Goal: Task Accomplishment & Management: Use online tool/utility

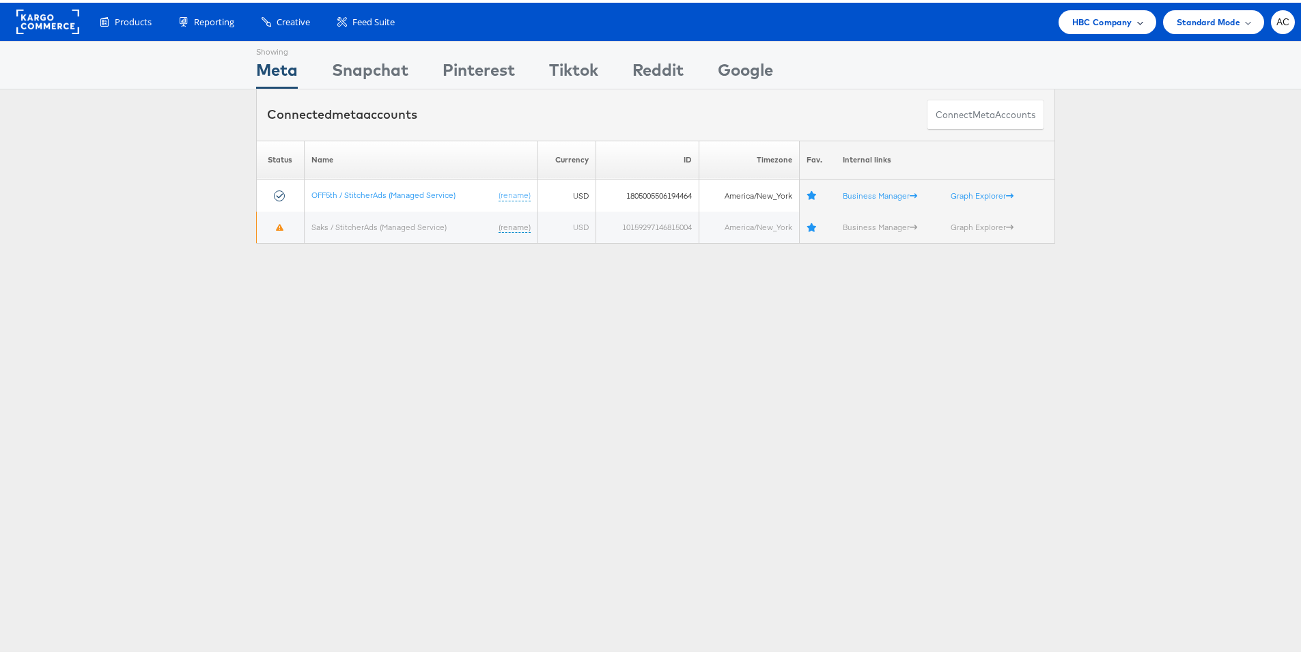
click at [1133, 18] on div "HBC Company" at bounding box center [1108, 20] width 98 height 24
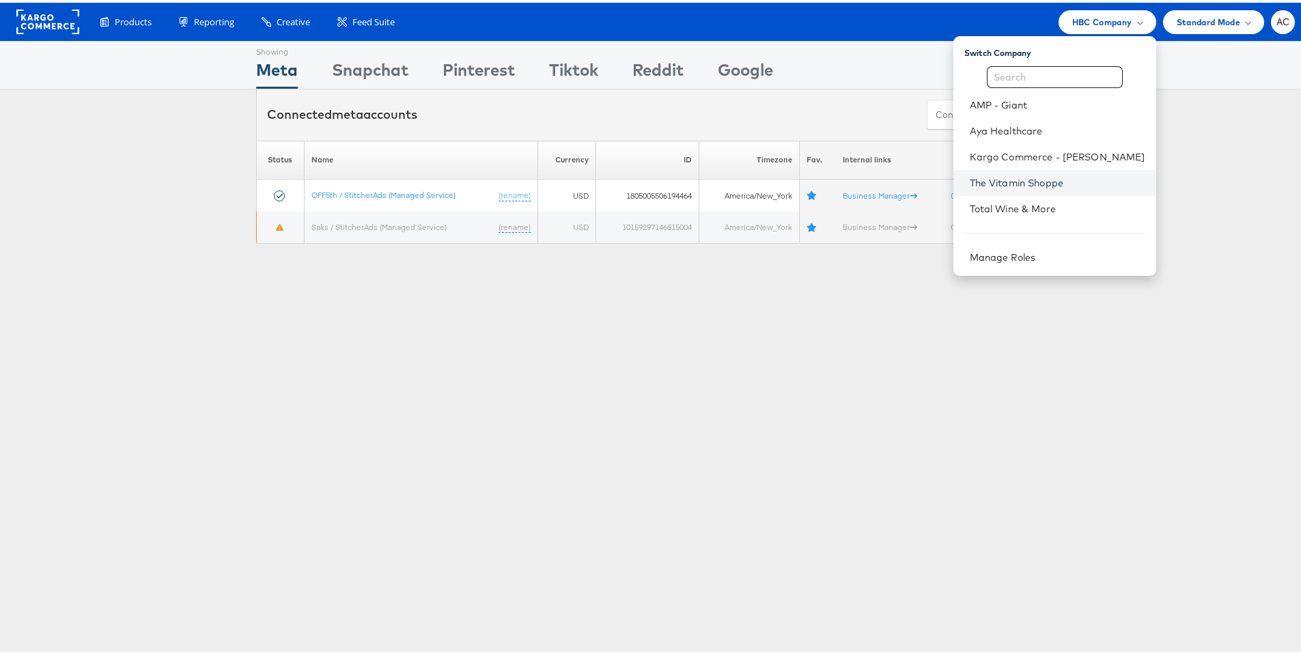
click at [1026, 184] on link "The Vitamin Shoppe" at bounding box center [1058, 181] width 176 height 14
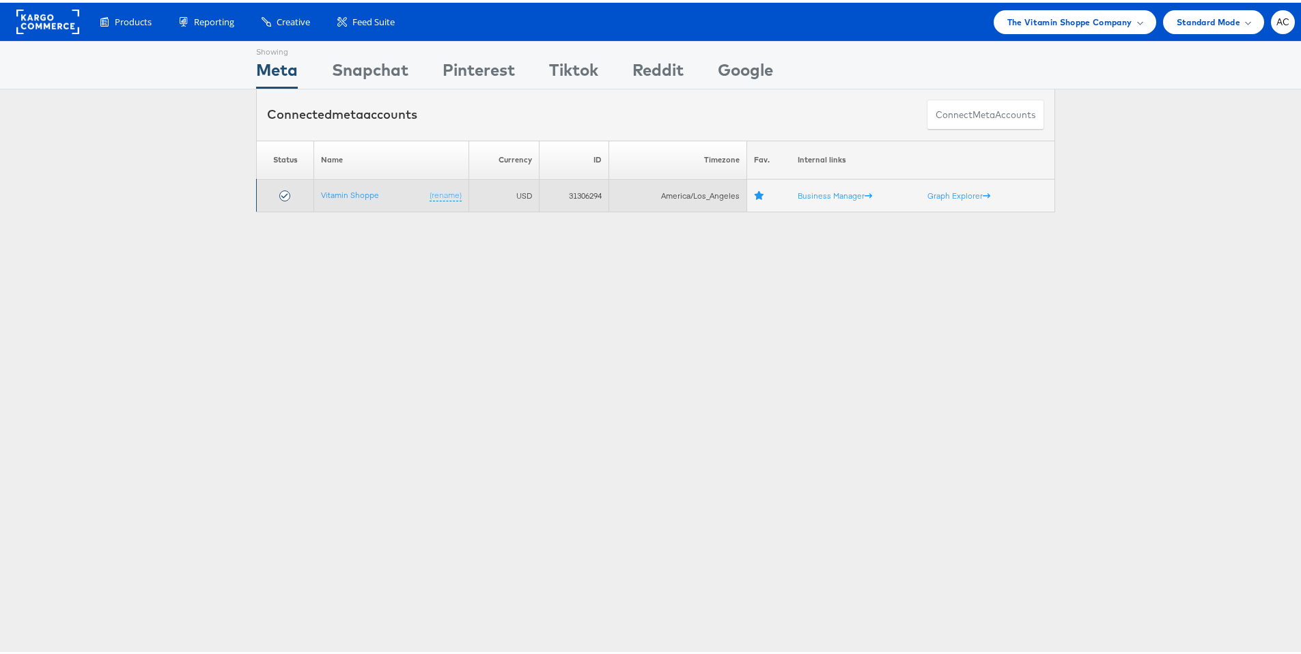
click at [340, 198] on td "Vitamin Shoppe (rename)" at bounding box center [391, 193] width 154 height 33
click at [340, 191] on link "Vitamin Shoppe" at bounding box center [350, 192] width 58 height 10
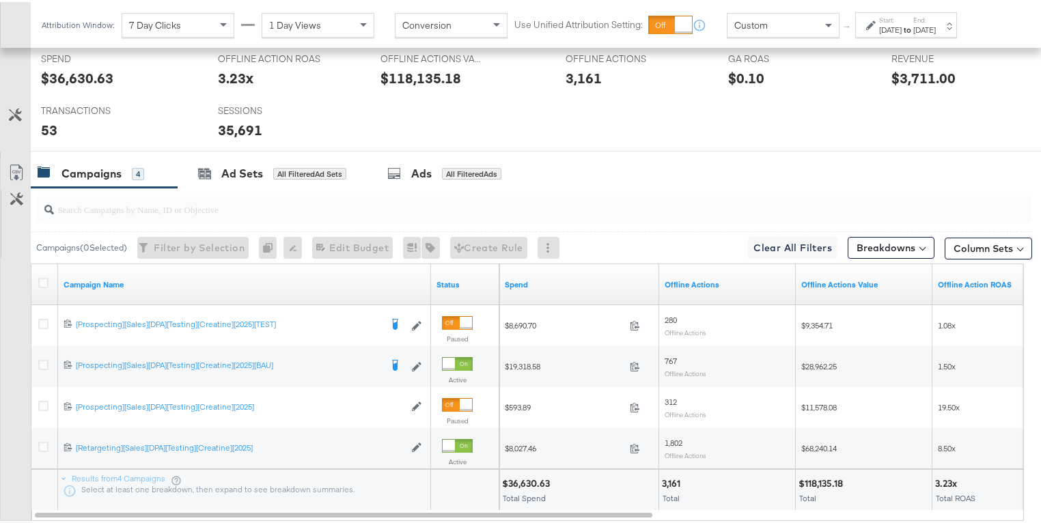
scroll to position [594, 0]
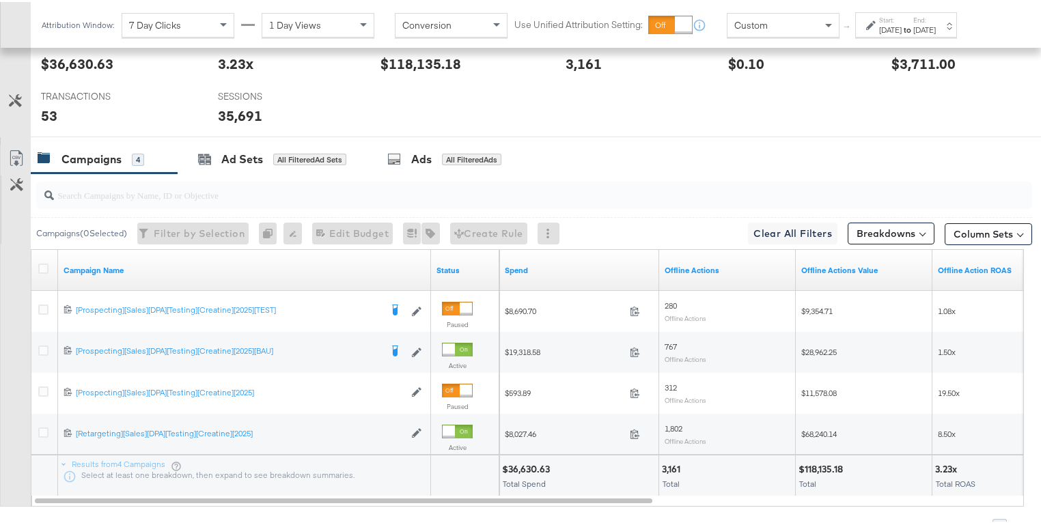
click at [871, 24] on icon at bounding box center [871, 23] width 10 height 10
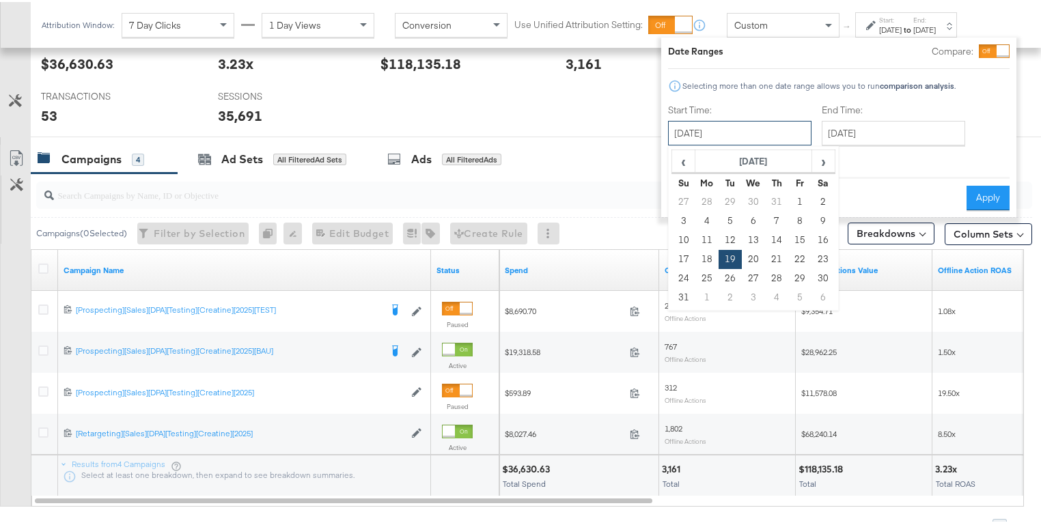
click at [794, 132] on input "[DATE]" at bounding box center [739, 131] width 143 height 25
click at [729, 258] on td "19" at bounding box center [730, 257] width 23 height 19
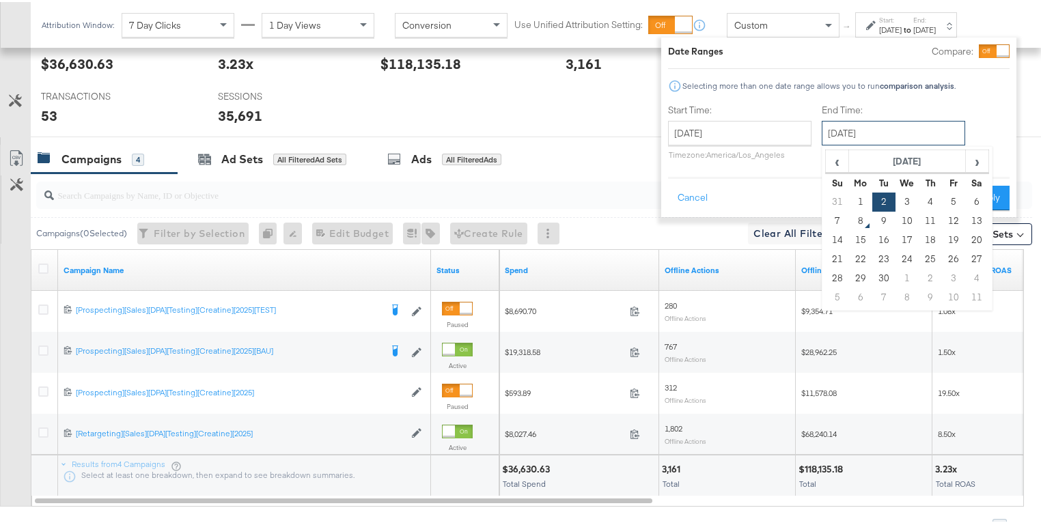
click at [848, 131] on input "[DATE]" at bounding box center [893, 131] width 143 height 25
click at [949, 197] on td "5" at bounding box center [953, 200] width 23 height 19
type input "[DATE]"
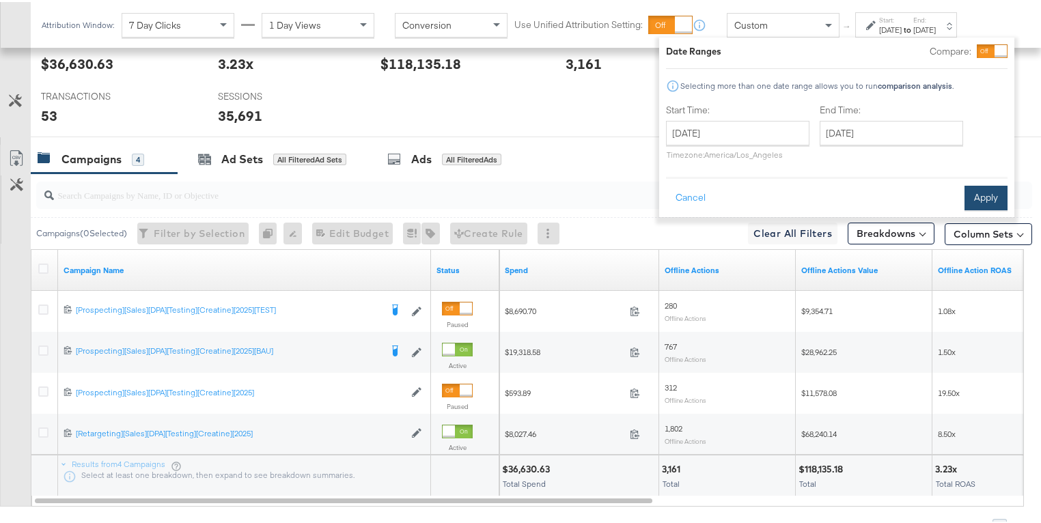
click at [967, 190] on button "Apply" at bounding box center [986, 196] width 43 height 25
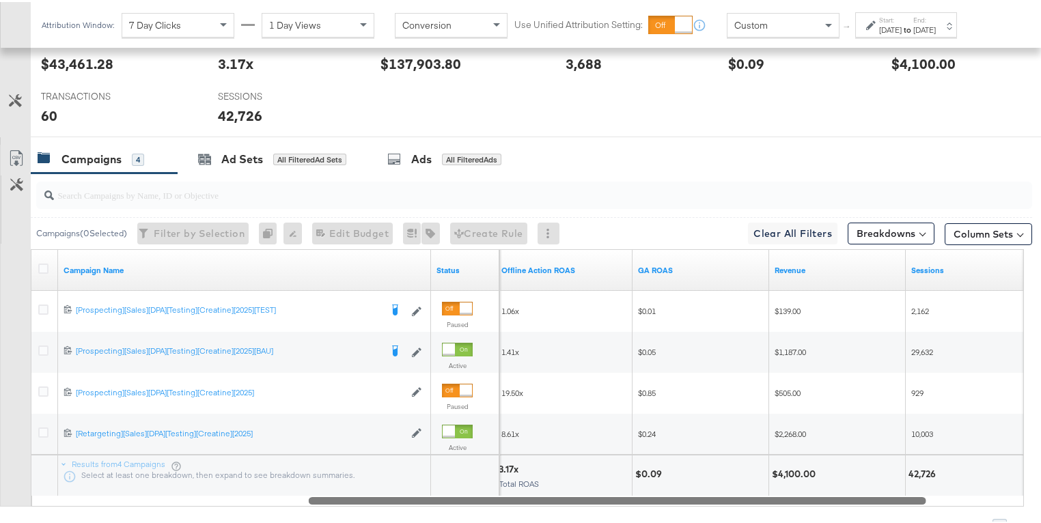
drag, startPoint x: 564, startPoint y: 497, endPoint x: 835, endPoint y: 510, distance: 271.5
click at [835, 510] on div "Campaigns ( 0 Selected) Filter by Selection Filter 0 campaigns 0 Rename 0 campa…" at bounding box center [516, 352] width 1032 height 363
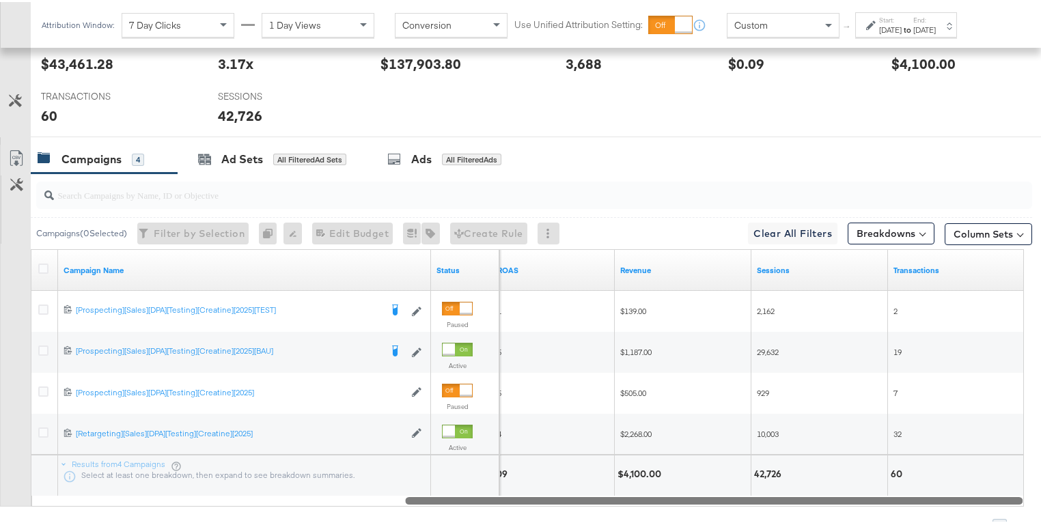
drag, startPoint x: 828, startPoint y: 497, endPoint x: 947, endPoint y: 493, distance: 119.6
click at [949, 494] on div at bounding box center [714, 499] width 618 height 12
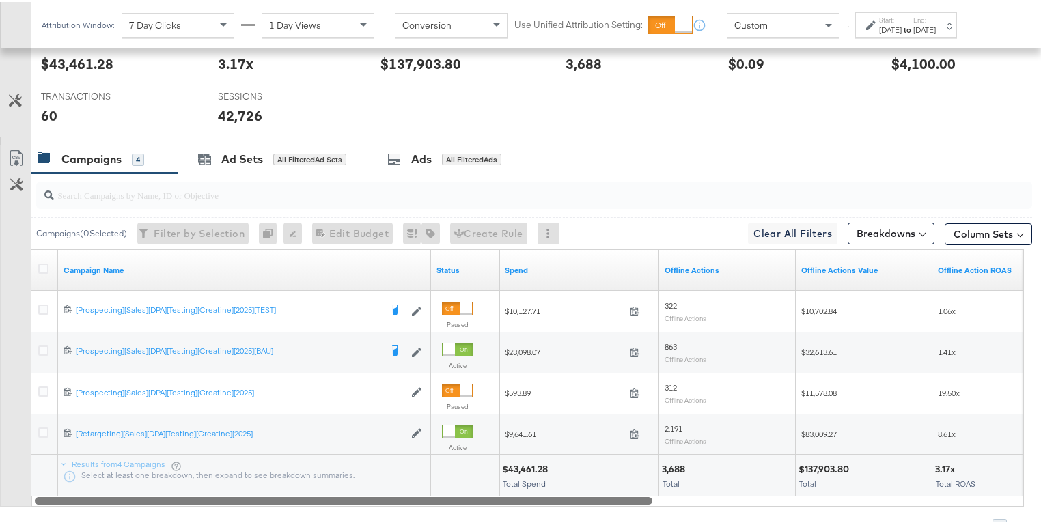
drag, startPoint x: 844, startPoint y: 499, endPoint x: 400, endPoint y: 478, distance: 445.2
click at [409, 482] on div "Campaign Name Status Spend Offline Actions Offline Actions Value Offline Action…" at bounding box center [527, 376] width 993 height 258
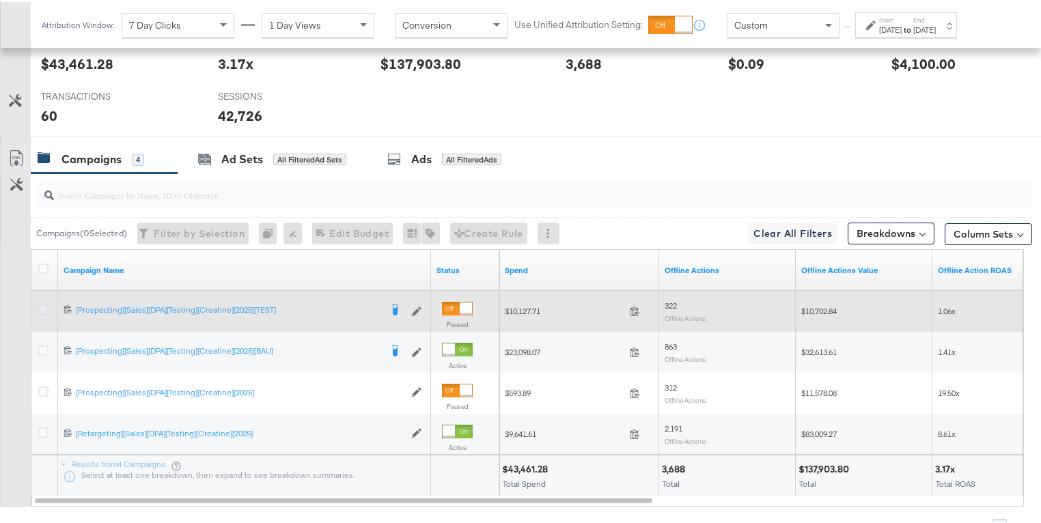
click at [43, 309] on icon at bounding box center [43, 308] width 10 height 10
click at [0, 0] on input "checkbox" at bounding box center [0, 0] width 0 height 0
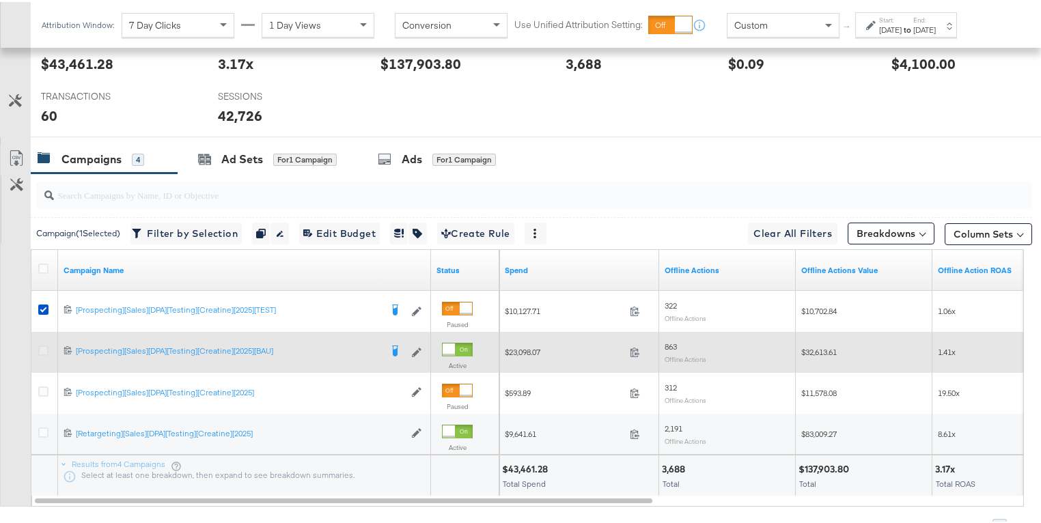
click at [46, 349] on icon at bounding box center [43, 349] width 10 height 10
click at [0, 0] on input "checkbox" at bounding box center [0, 0] width 0 height 0
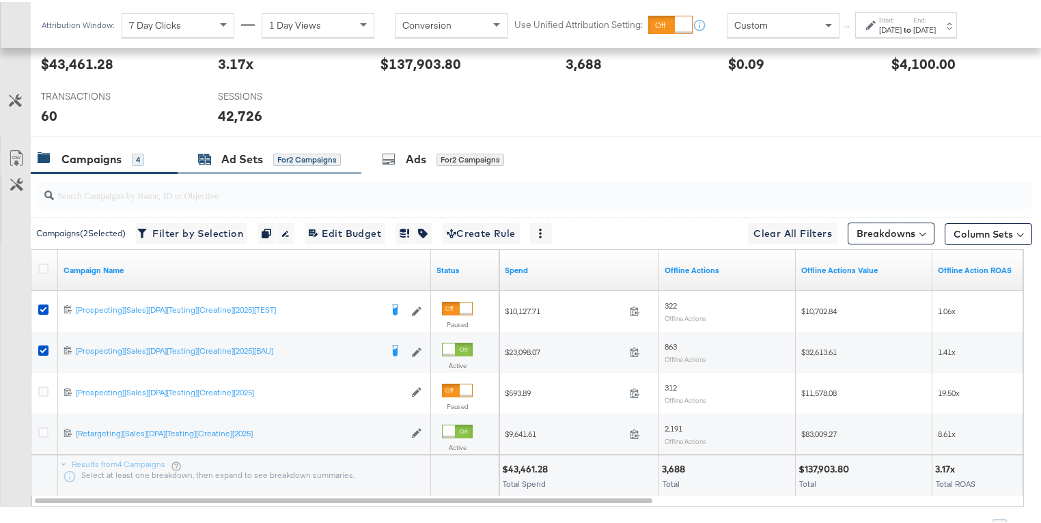
click at [243, 156] on div "Ad Sets" at bounding box center [242, 158] width 42 height 16
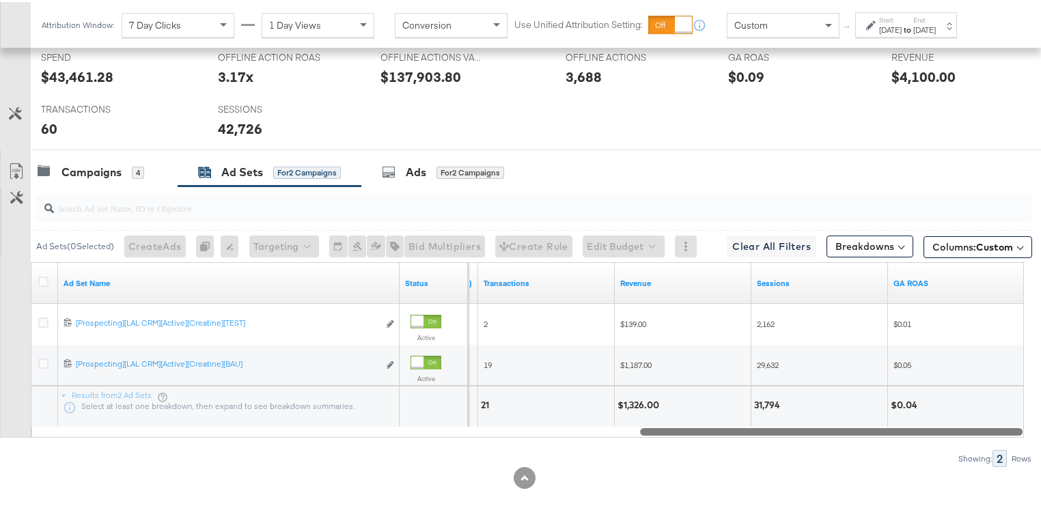
drag, startPoint x: 372, startPoint y: 428, endPoint x: 1001, endPoint y: 445, distance: 629.4
click at [1001, 445] on div "Ad Sets ( 0 Selected) Create Ads At least one ad set must be selected 0 Rename …" at bounding box center [516, 324] width 1032 height 281
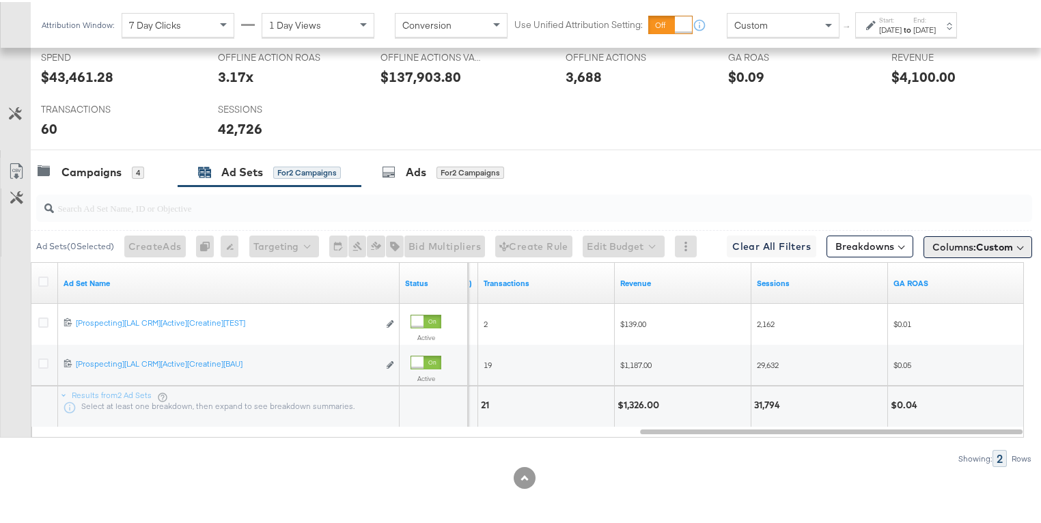
click at [1016, 242] on button "Columns: Custom" at bounding box center [978, 245] width 109 height 22
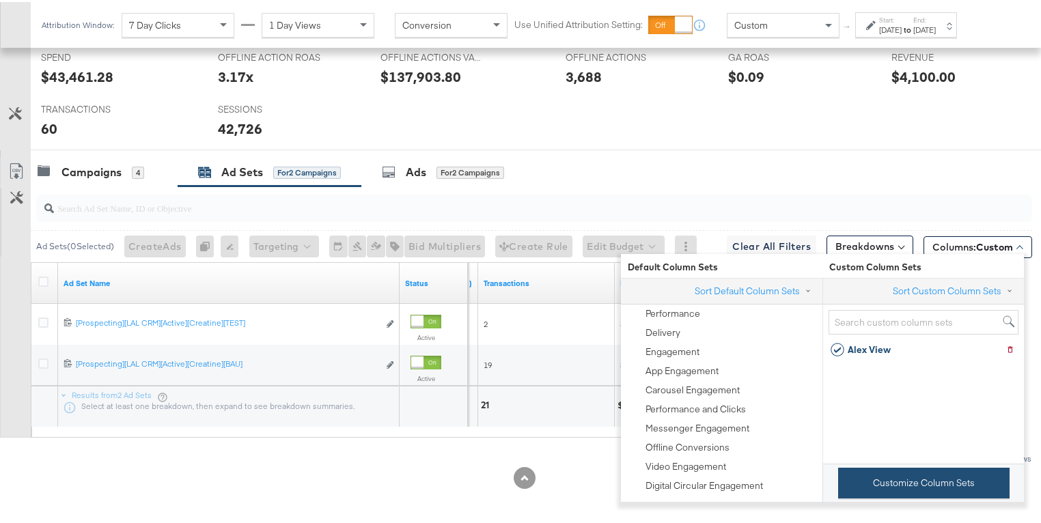
click at [930, 484] on button "Customize Column Sets" at bounding box center [923, 481] width 171 height 31
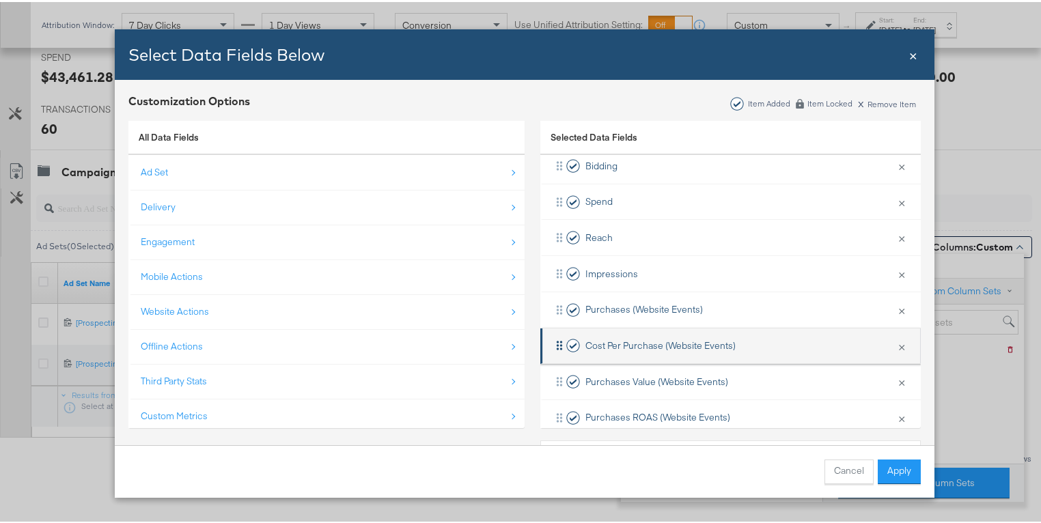
scroll to position [242, 0]
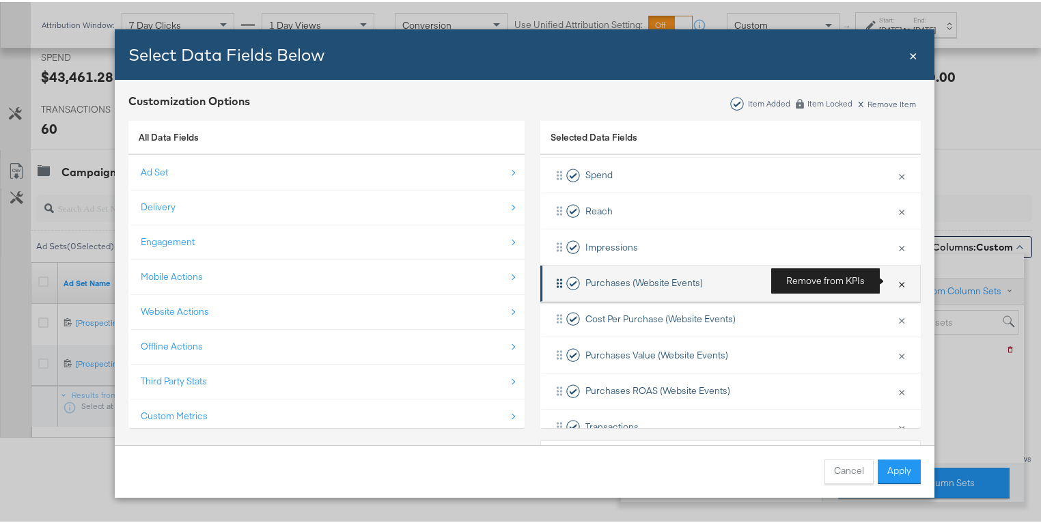
click at [893, 278] on button "×" at bounding box center [902, 281] width 18 height 29
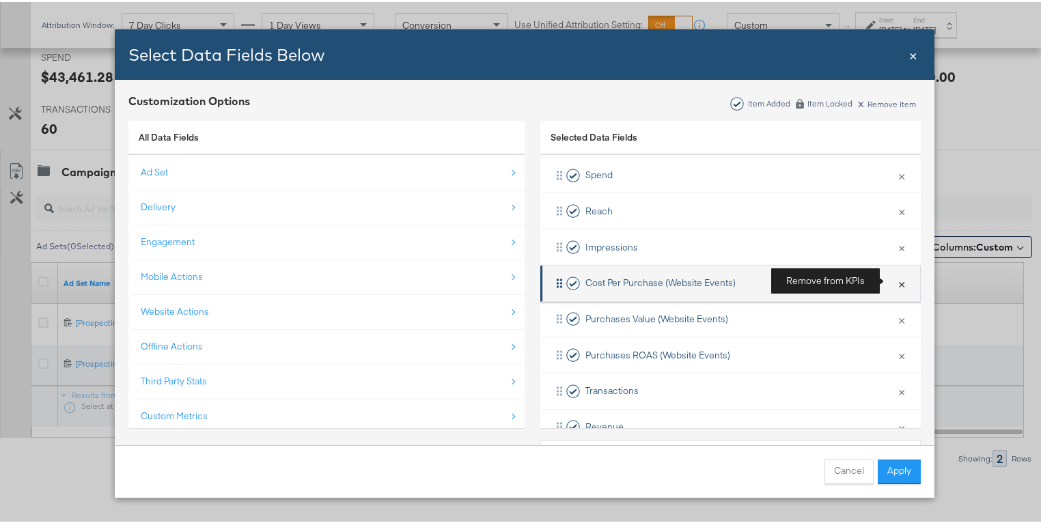
click at [893, 283] on button "×" at bounding box center [902, 281] width 18 height 29
click at [893, 281] on button "×" at bounding box center [902, 281] width 18 height 29
click at [893, 282] on button "×" at bounding box center [902, 281] width 18 height 29
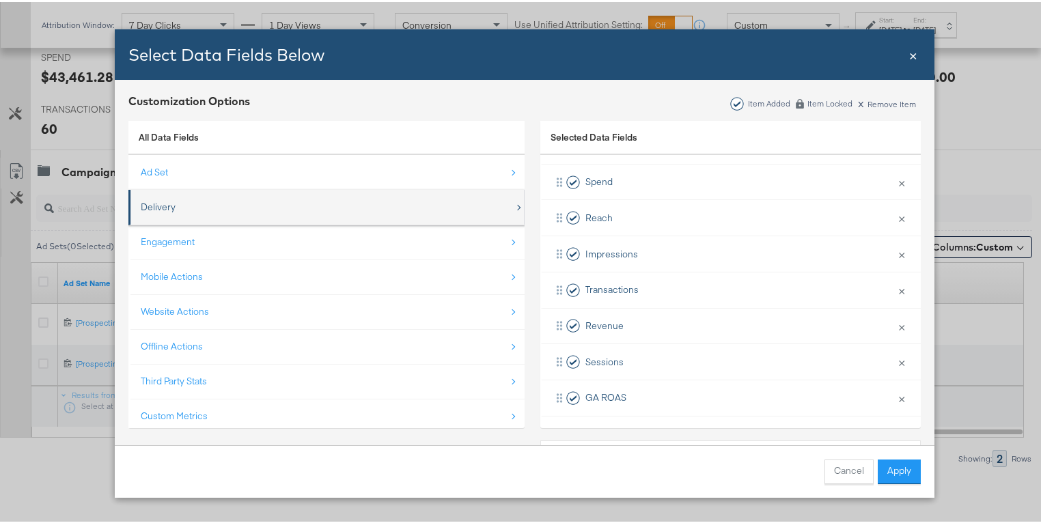
click at [175, 205] on div "Delivery" at bounding box center [328, 205] width 374 height 28
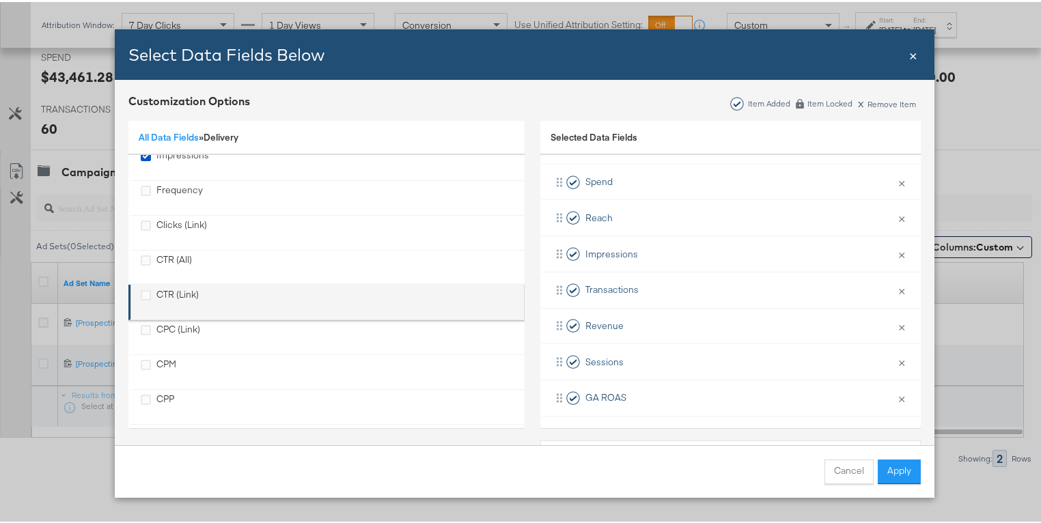
scroll to position [80, 0]
click at [141, 290] on icon "CTR (Link)" at bounding box center [146, 293] width 10 height 10
click at [0, 0] on input "CTR (Link)" at bounding box center [0, 0] width 0 height 0
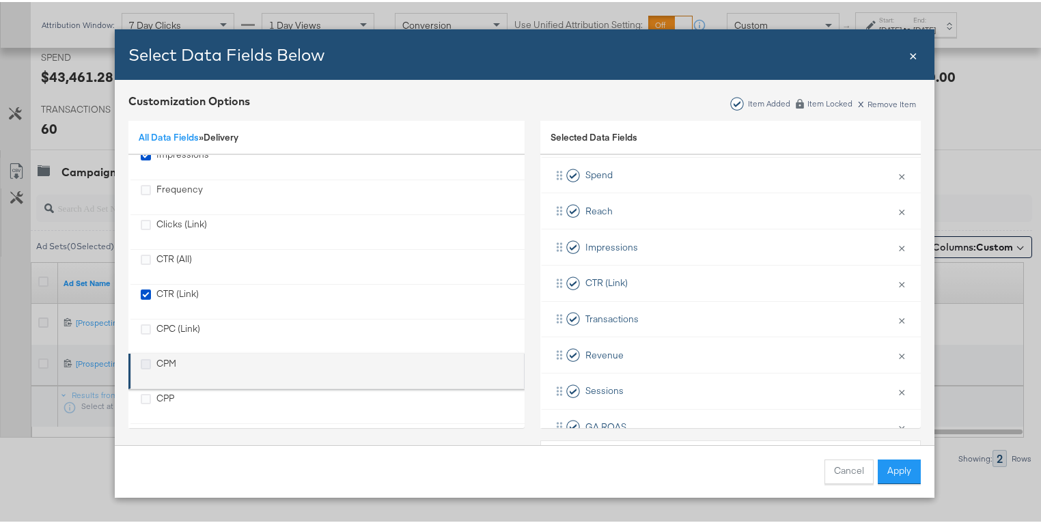
click at [141, 358] on icon "CPM" at bounding box center [146, 362] width 10 height 10
click at [0, 0] on input "CPM" at bounding box center [0, 0] width 0 height 0
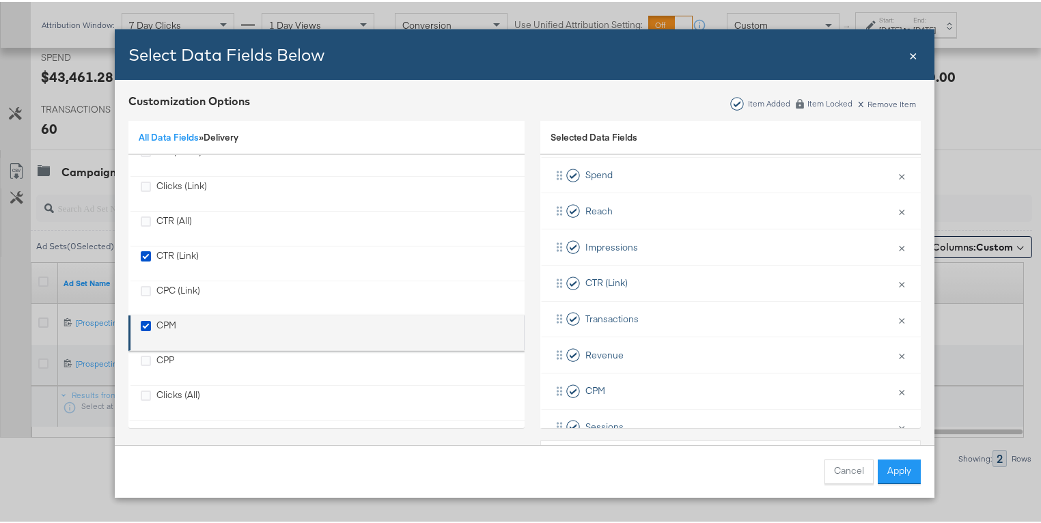
scroll to position [122, 0]
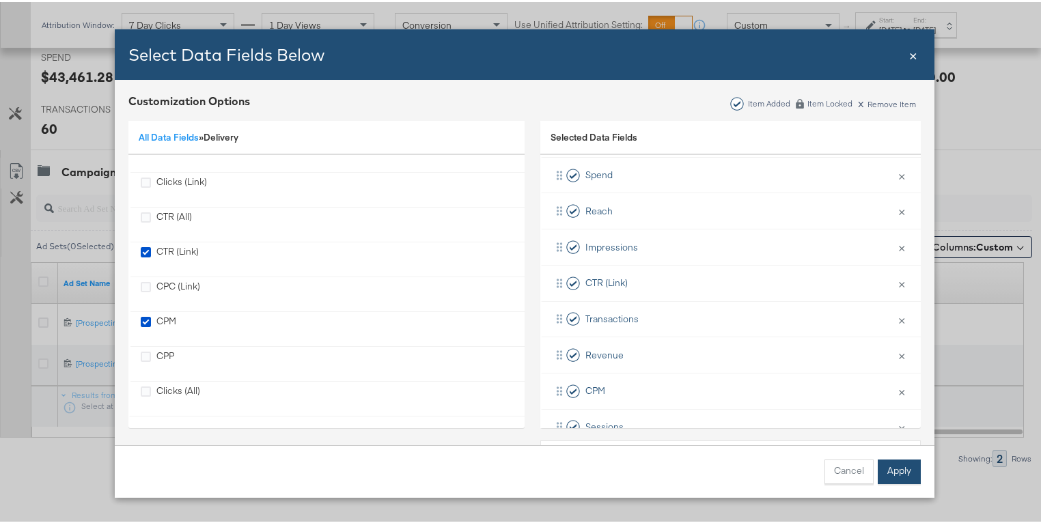
click at [885, 475] on button "Apply" at bounding box center [899, 470] width 43 height 25
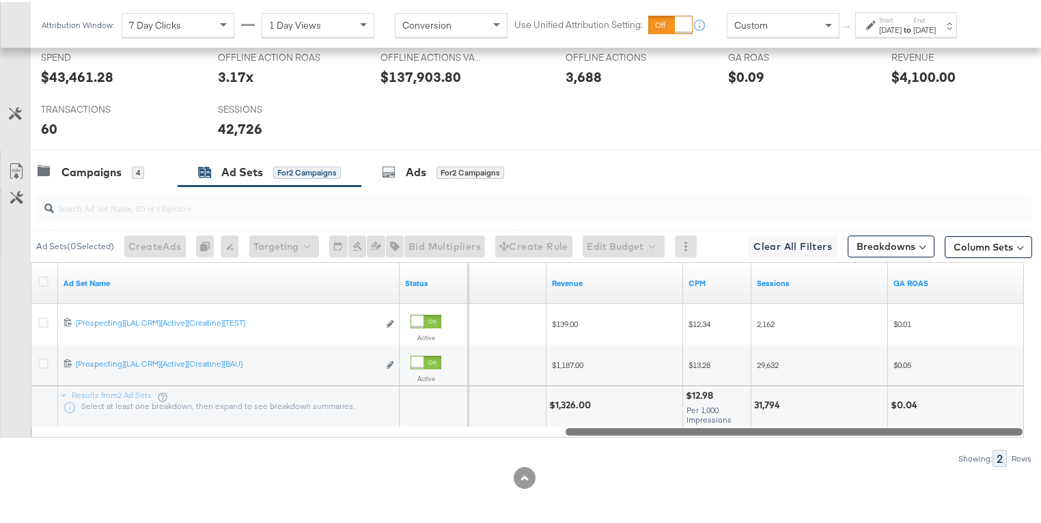
drag, startPoint x: 695, startPoint y: 426, endPoint x: 716, endPoint y: 426, distance: 20.5
click at [716, 425] on div at bounding box center [794, 430] width 457 height 12
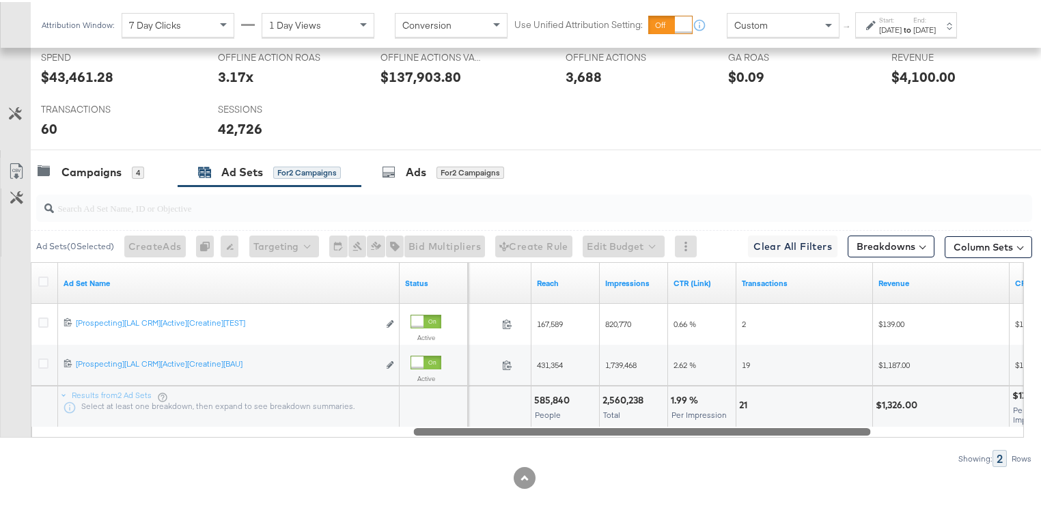
drag, startPoint x: 719, startPoint y: 428, endPoint x: 566, endPoint y: 424, distance: 153.1
click at [566, 424] on div at bounding box center [642, 430] width 457 height 12
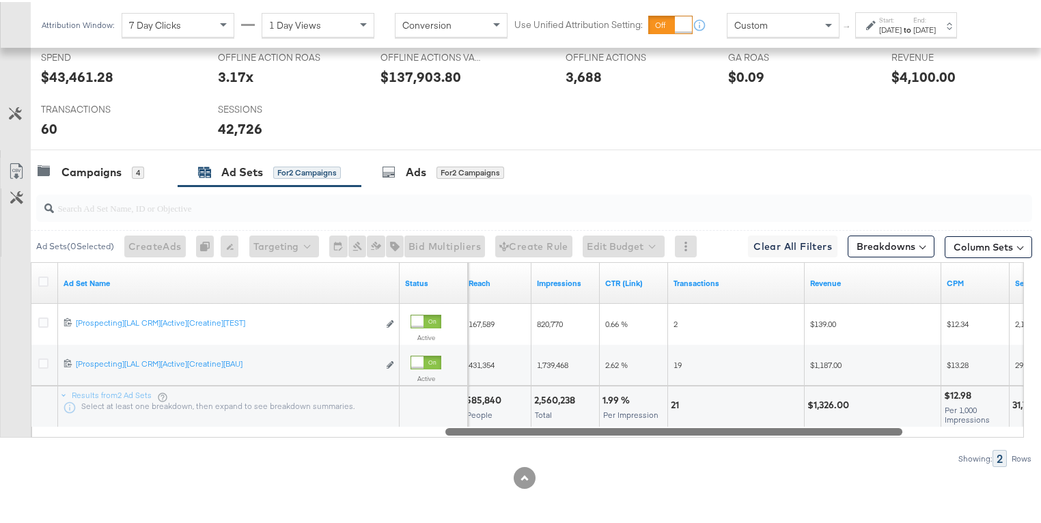
drag, startPoint x: 774, startPoint y: 429, endPoint x: 822, endPoint y: 431, distance: 47.9
click at [822, 431] on div at bounding box center [673, 430] width 457 height 12
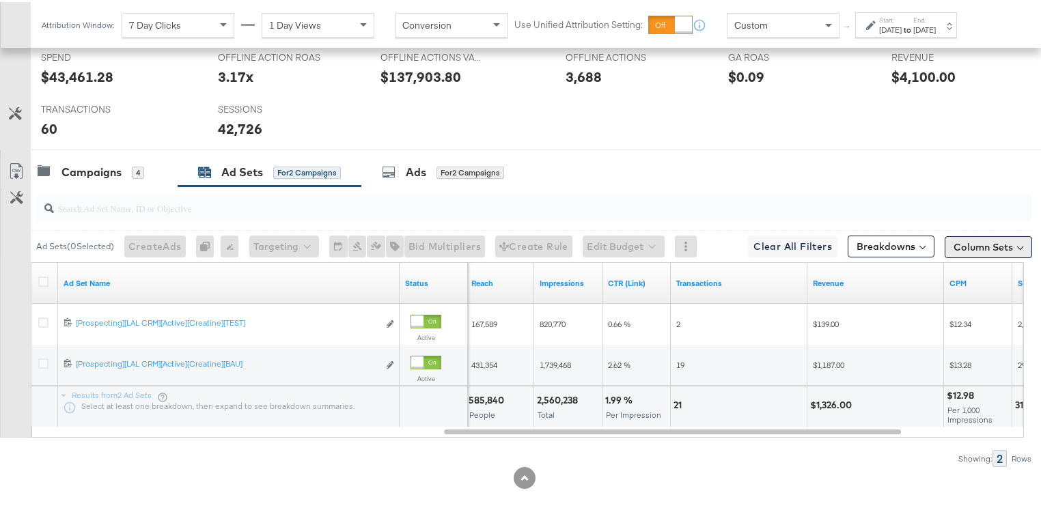
click at [991, 246] on button "Column Sets" at bounding box center [988, 245] width 87 height 22
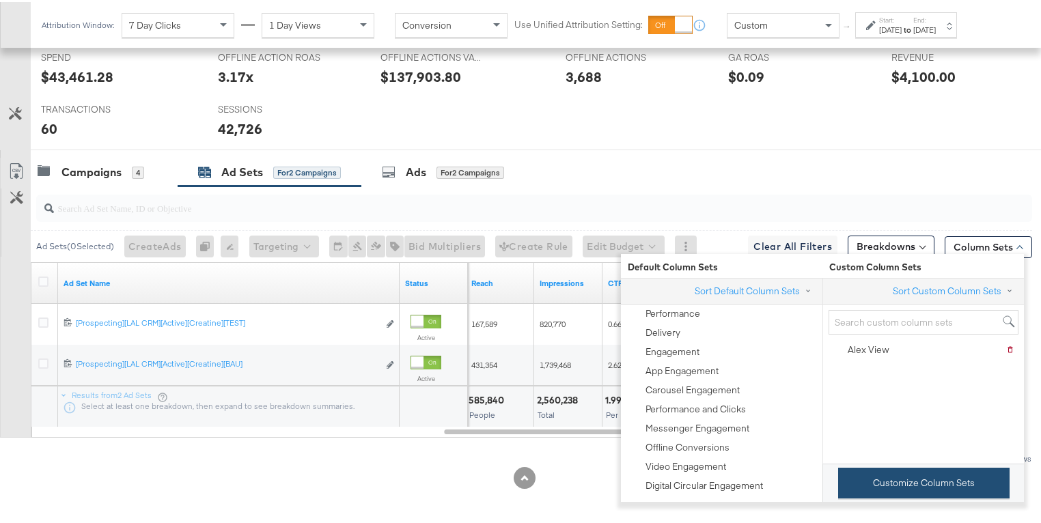
click at [925, 489] on button "Customize Column Sets" at bounding box center [923, 481] width 171 height 31
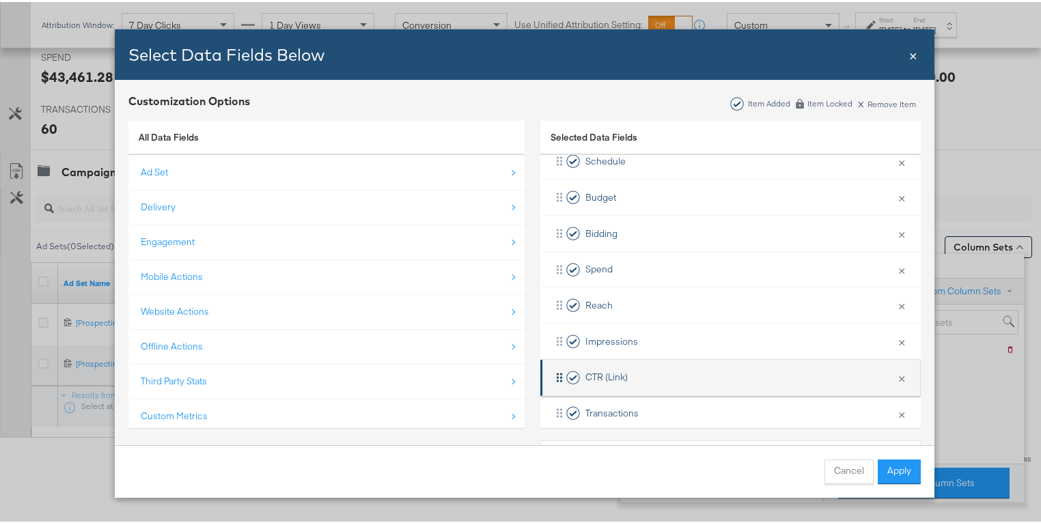
scroll to position [90, 0]
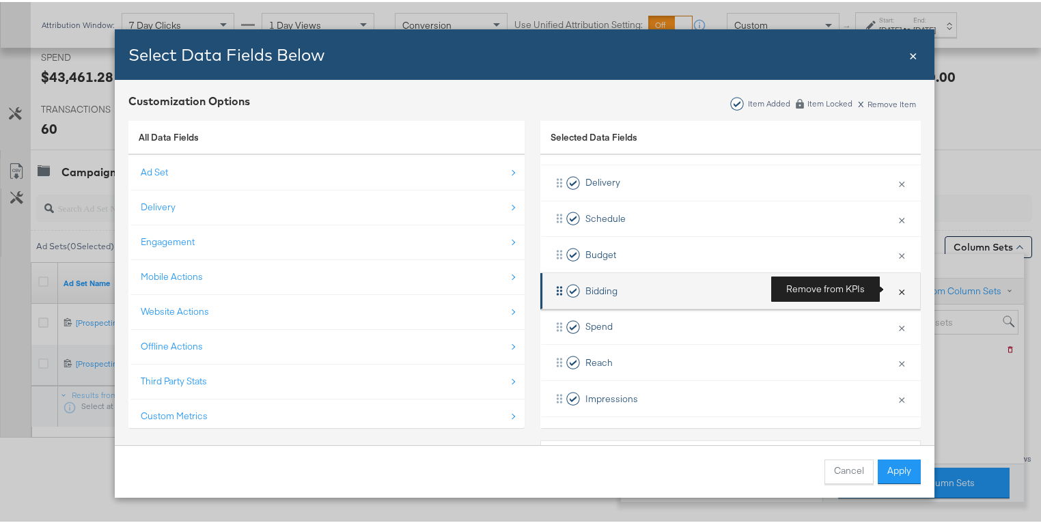
click at [893, 289] on button "×" at bounding box center [902, 289] width 18 height 29
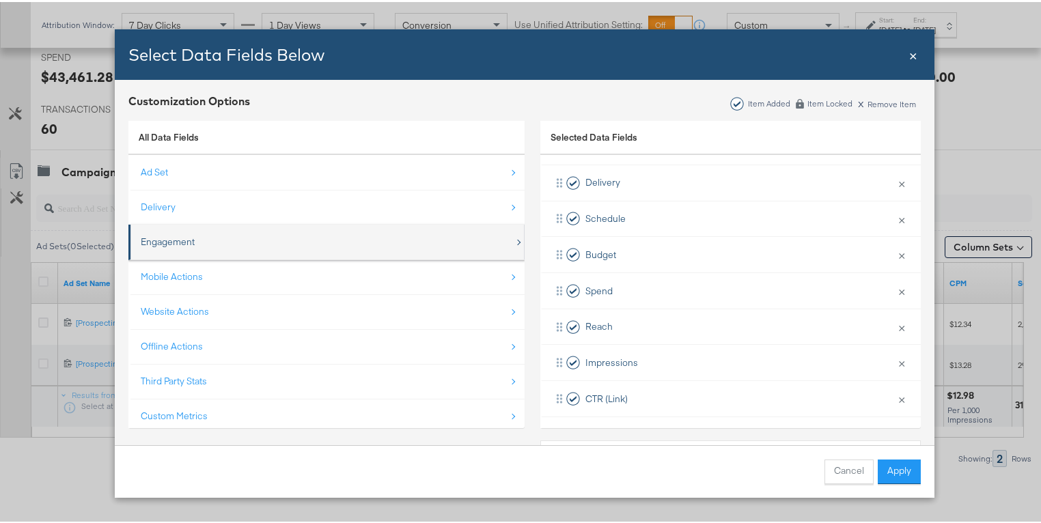
click at [218, 236] on div "Engagement" at bounding box center [328, 240] width 374 height 28
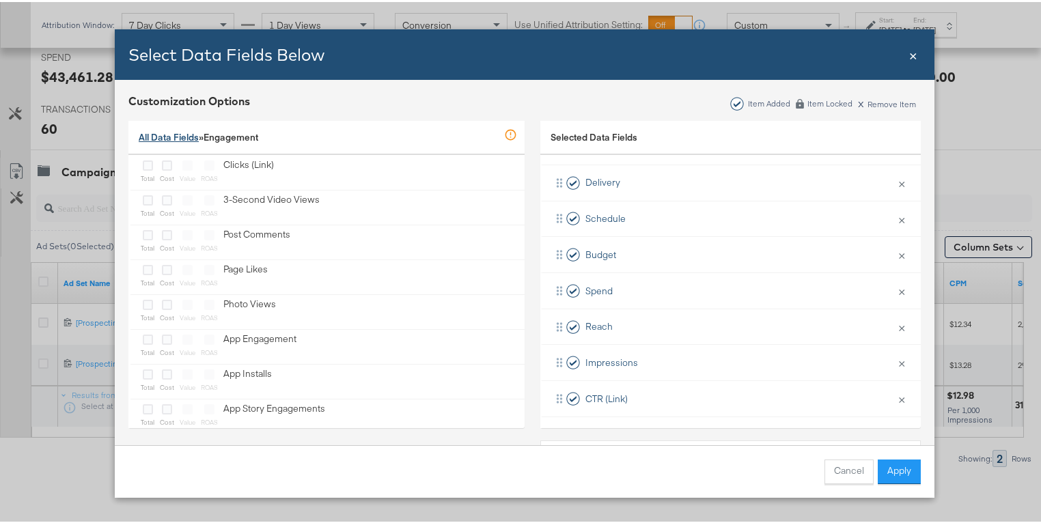
click at [170, 132] on link "All Data Fields" at bounding box center [169, 135] width 60 height 12
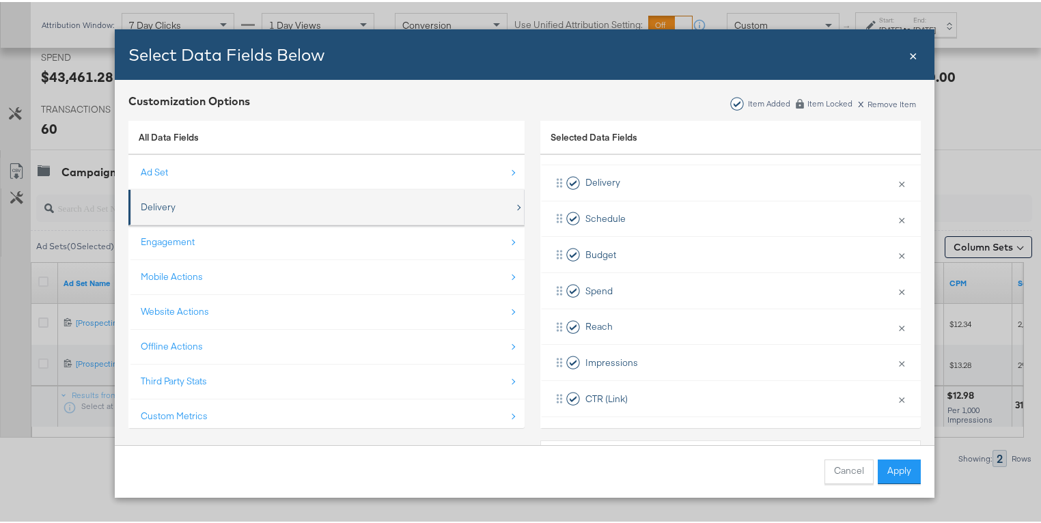
click at [157, 206] on div "Delivery" at bounding box center [158, 205] width 35 height 13
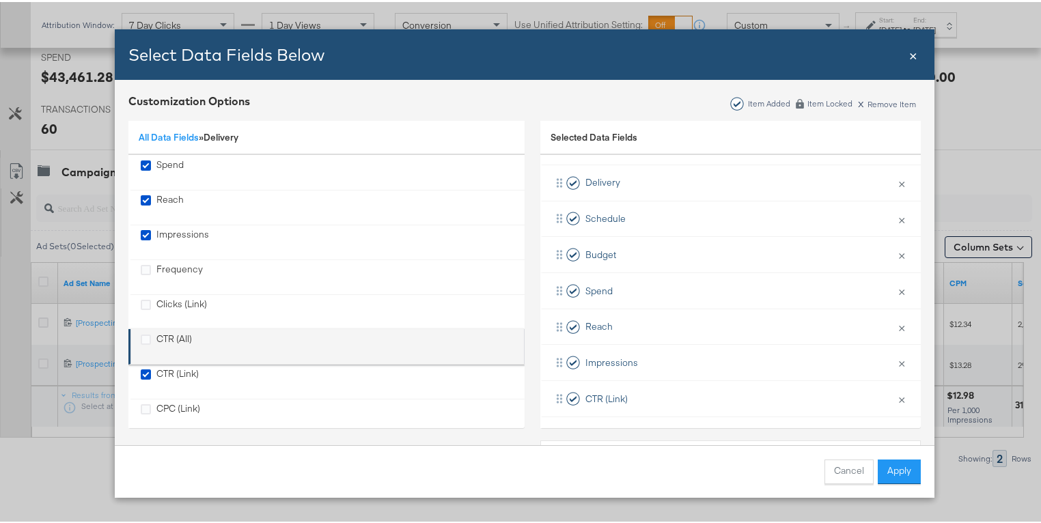
scroll to position [122, 0]
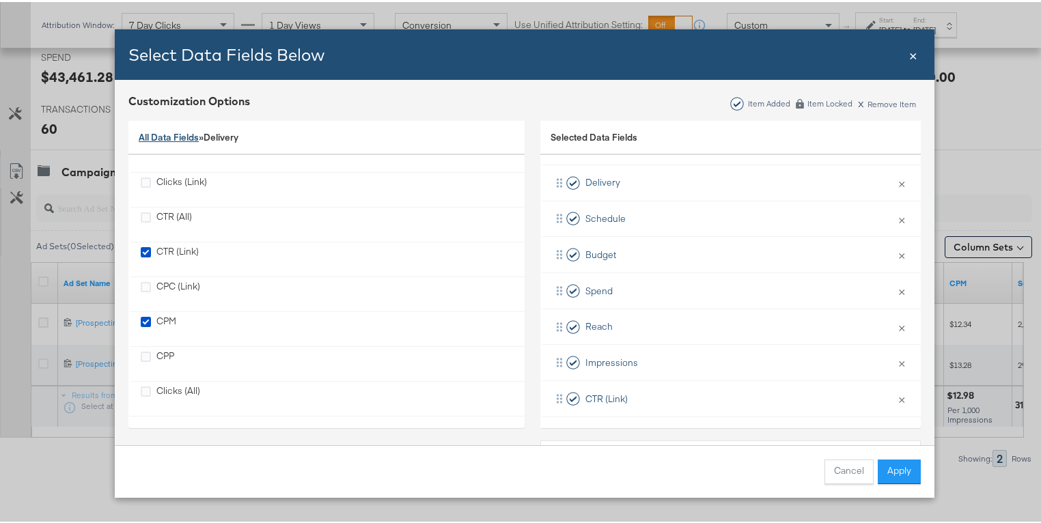
click at [180, 135] on link "All Data Fields" at bounding box center [169, 135] width 60 height 12
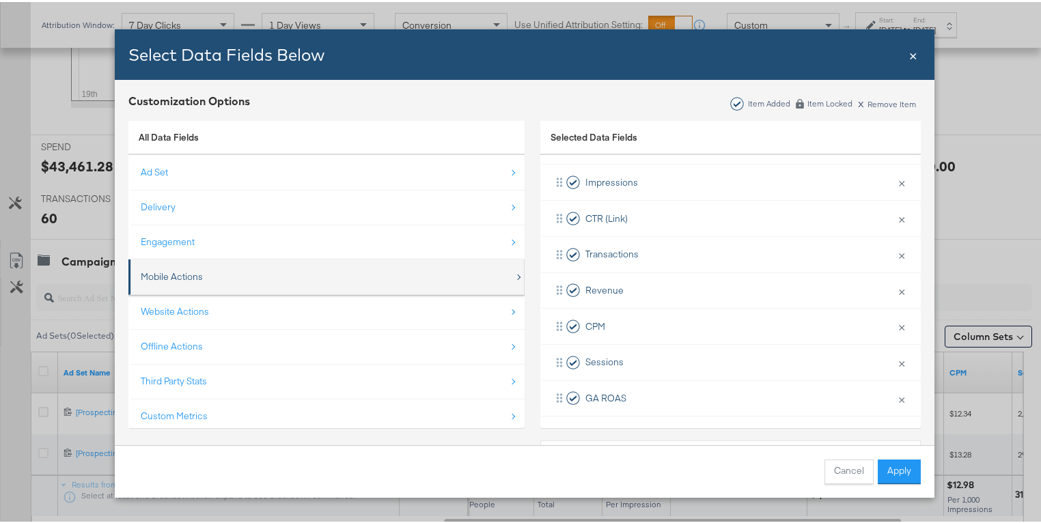
scroll to position [491, 0]
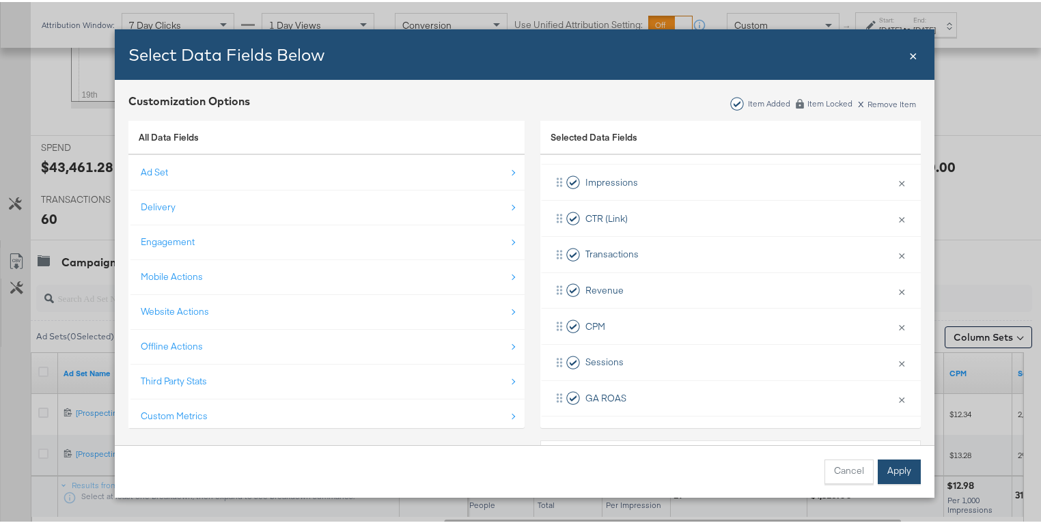
click at [899, 478] on button "Apply" at bounding box center [899, 470] width 43 height 25
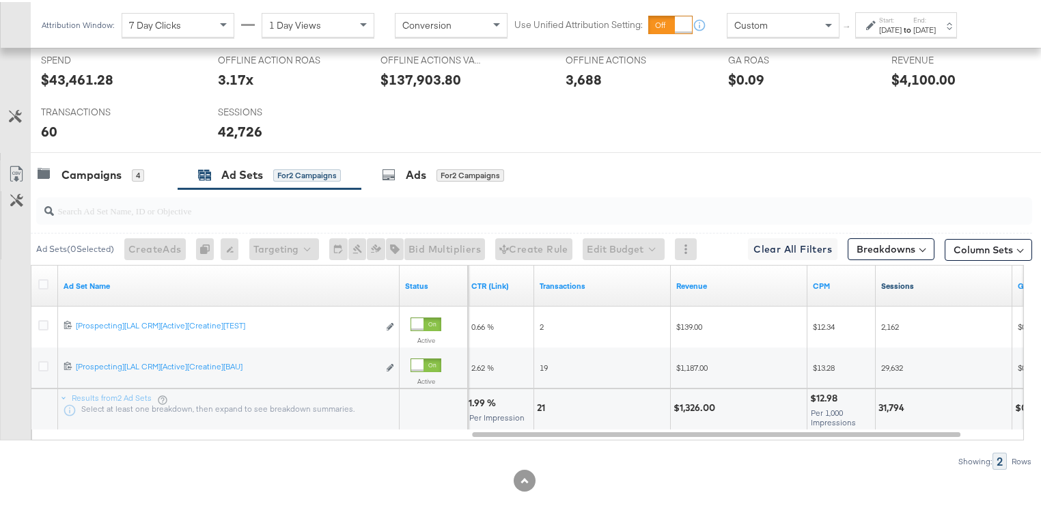
scroll to position [581, 0]
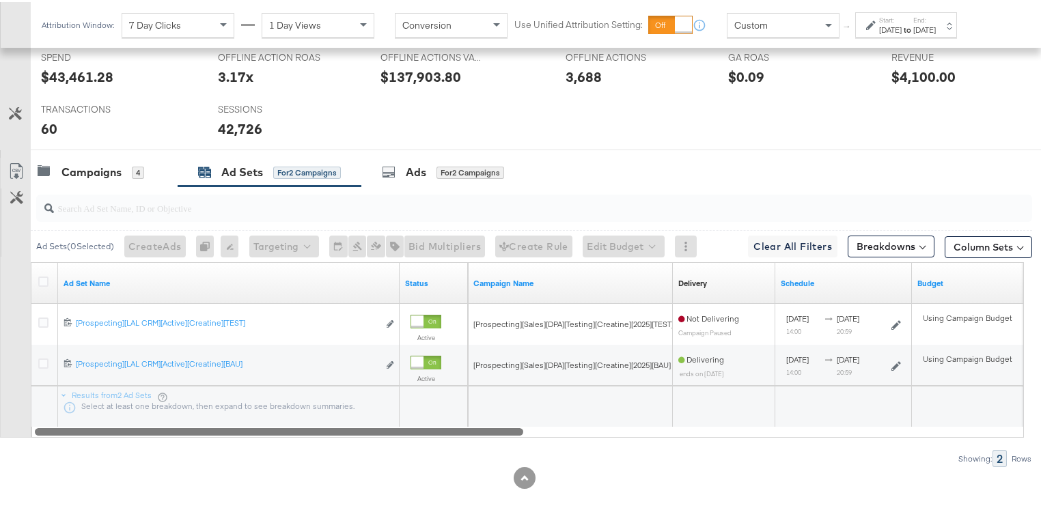
drag, startPoint x: 853, startPoint y: 430, endPoint x: 350, endPoint y: 411, distance: 503.8
click at [350, 411] on div "Ad Set Name Status Campaign Name Delivery Sorting Unavailable Schedule Budget […" at bounding box center [527, 348] width 993 height 176
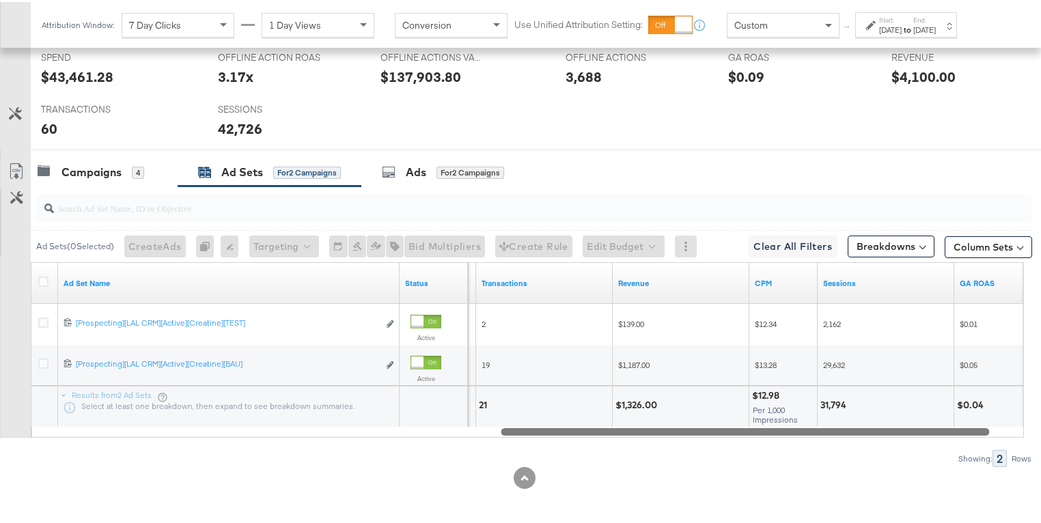
drag, startPoint x: 515, startPoint y: 426, endPoint x: 984, endPoint y: 440, distance: 468.8
click at [984, 440] on div "Ad Sets ( 0 Selected) Create Ads At least one ad set must be selected 0 Rename …" at bounding box center [516, 324] width 1032 height 281
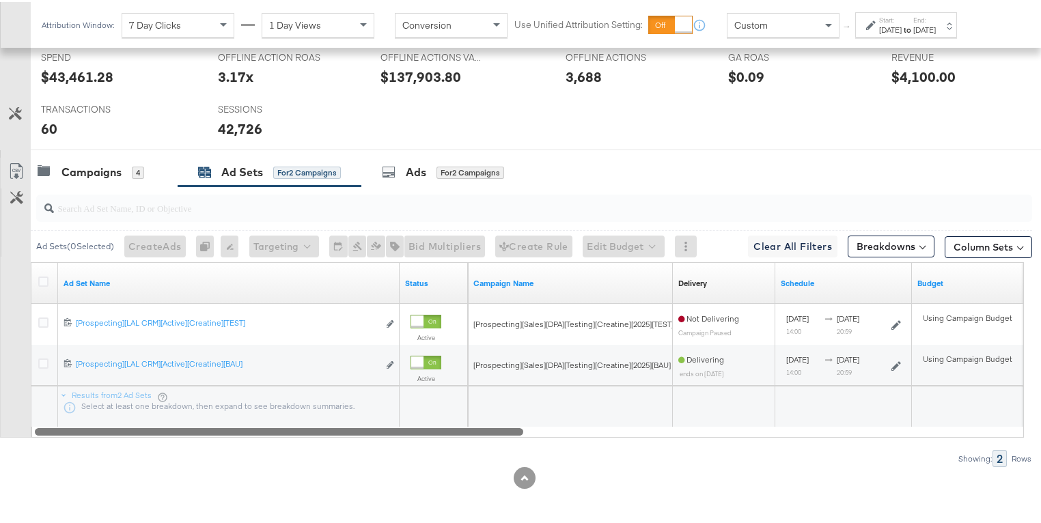
drag, startPoint x: 858, startPoint y: 429, endPoint x: 358, endPoint y: 404, distance: 500.7
click at [361, 404] on div "Ad Set Name Status Campaign Name Delivery Sorting Unavailable Schedule Budget […" at bounding box center [527, 348] width 993 height 176
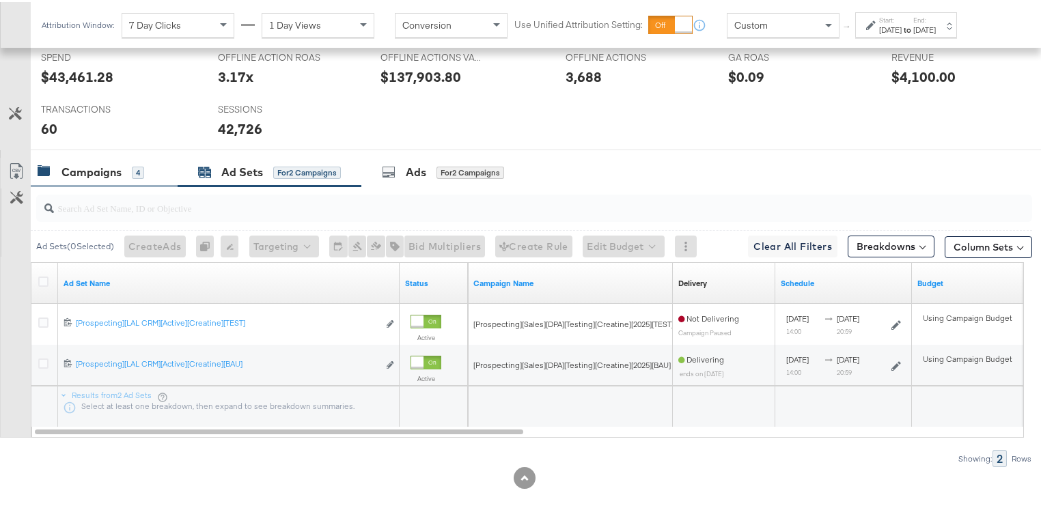
click at [107, 169] on div "Campaigns" at bounding box center [91, 171] width 60 height 16
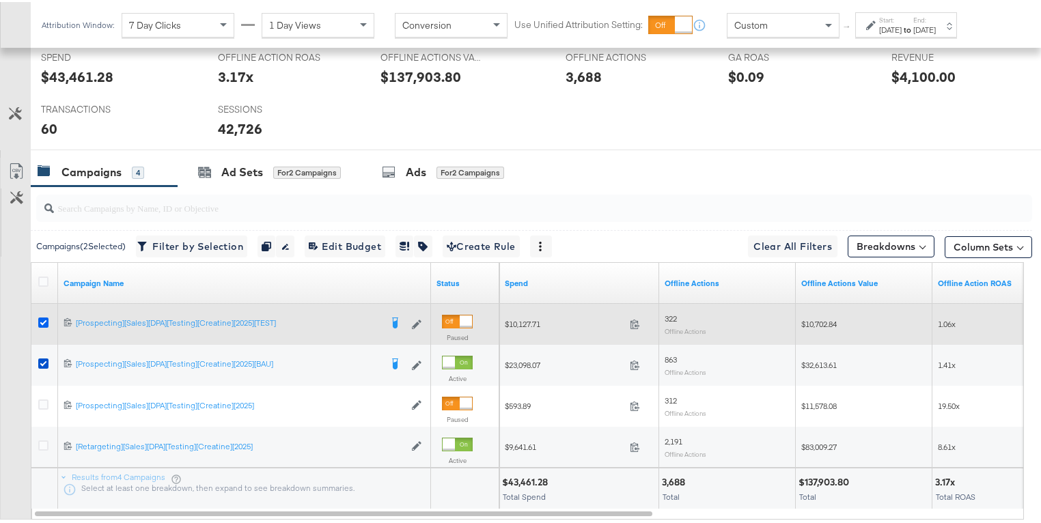
click at [46, 320] on icon at bounding box center [43, 321] width 10 height 10
click at [0, 0] on input "checkbox" at bounding box center [0, 0] width 0 height 0
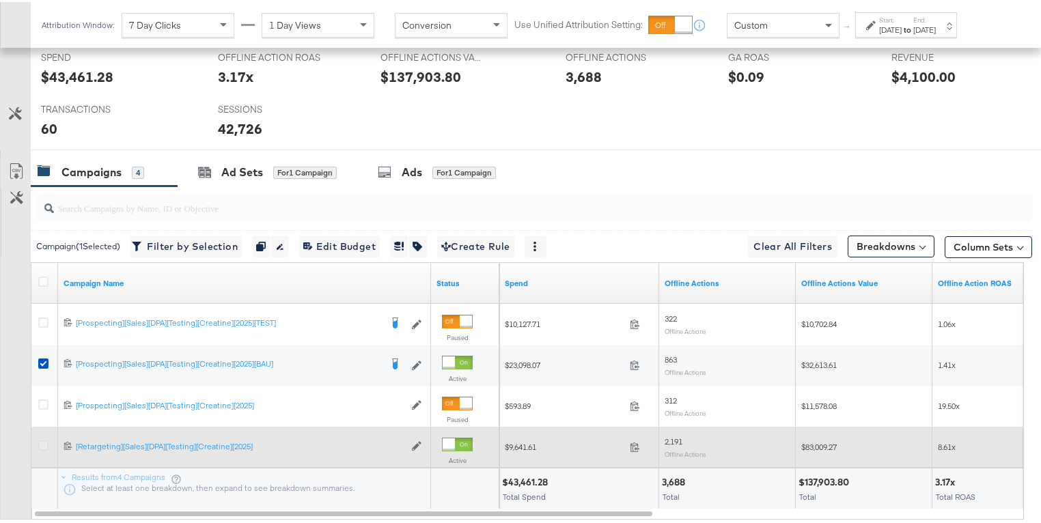
click at [42, 443] on icon at bounding box center [43, 444] width 10 height 10
click at [0, 0] on input "checkbox" at bounding box center [0, 0] width 0 height 0
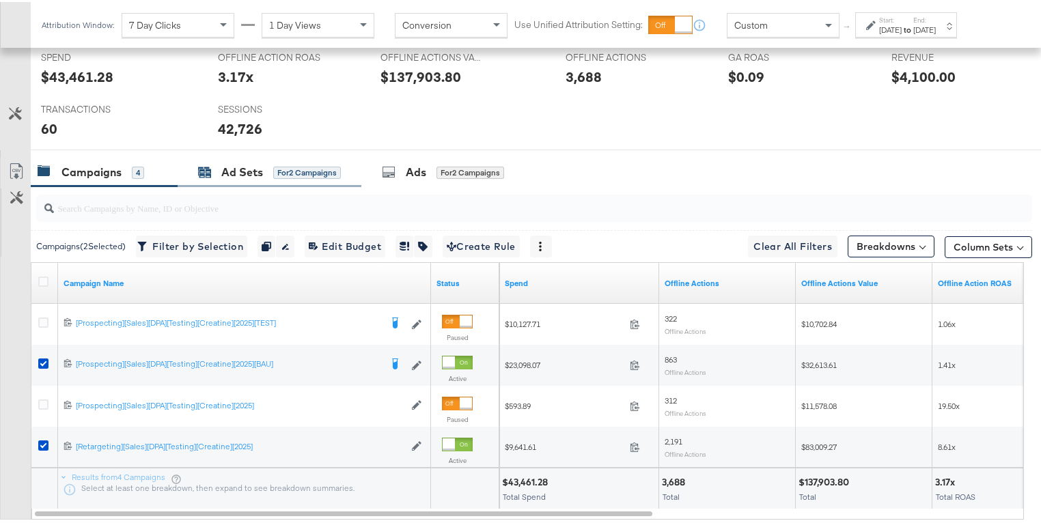
click at [256, 171] on div "Ad Sets" at bounding box center [242, 171] width 42 height 16
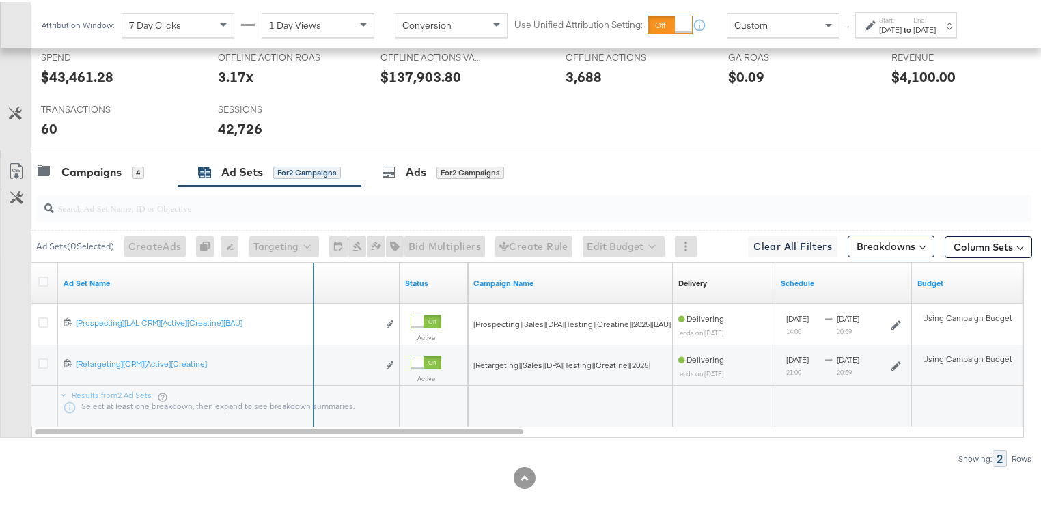
drag, startPoint x: 398, startPoint y: 270, endPoint x: 312, endPoint y: 269, distance: 86.1
click at [312, 269] on div "Ad Set Name" at bounding box center [229, 281] width 342 height 41
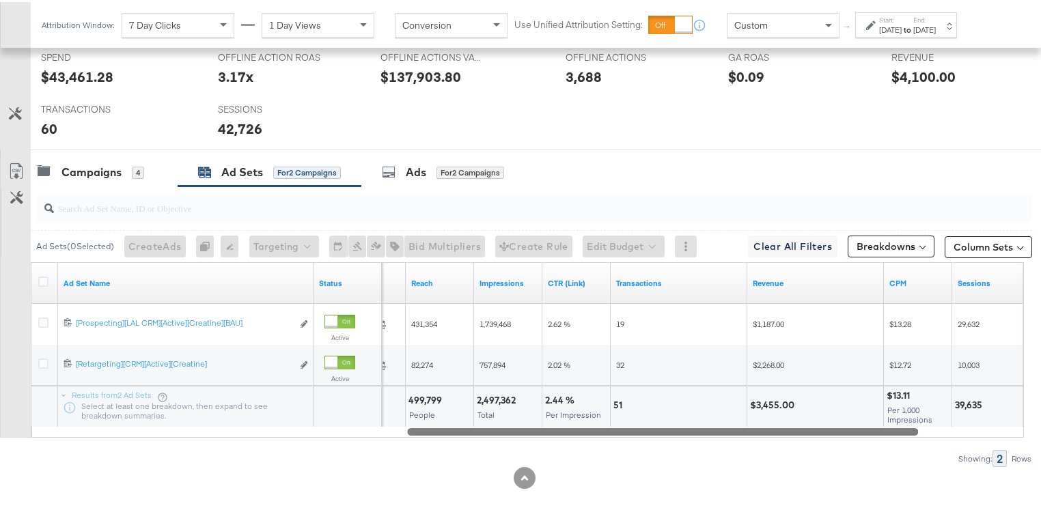
drag, startPoint x: 318, startPoint y: 432, endPoint x: 685, endPoint y: 458, distance: 367.8
click at [685, 458] on div "Ad Sets ( 0 Selected) Create Ads At least one ad set must be selected 0 Rename …" at bounding box center [516, 324] width 1032 height 281
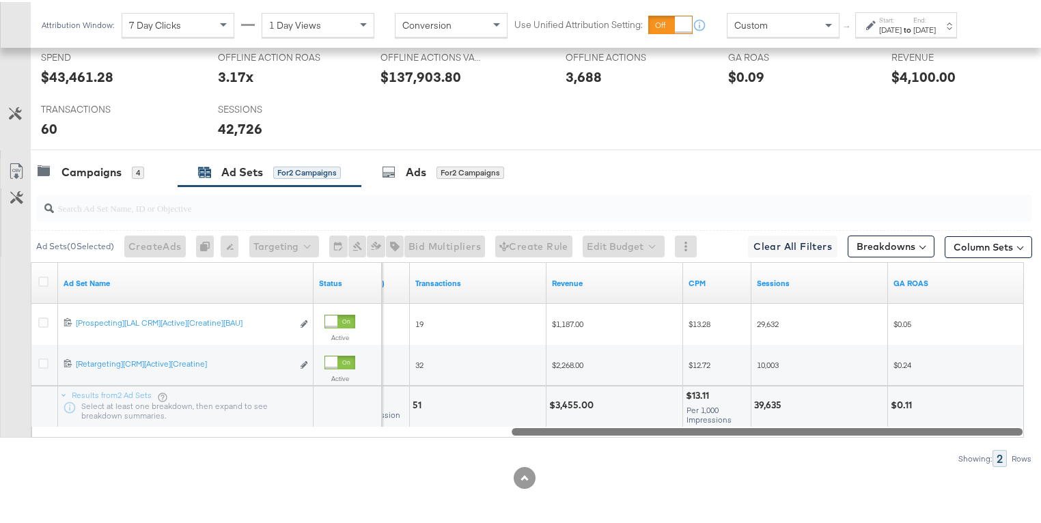
drag, startPoint x: 672, startPoint y: 430, endPoint x: 816, endPoint y: 434, distance: 144.9
click at [816, 434] on div "Ad Sets ( 0 Selected) Create Ads At least one ad set must be selected 0 Rename …" at bounding box center [516, 324] width 1032 height 281
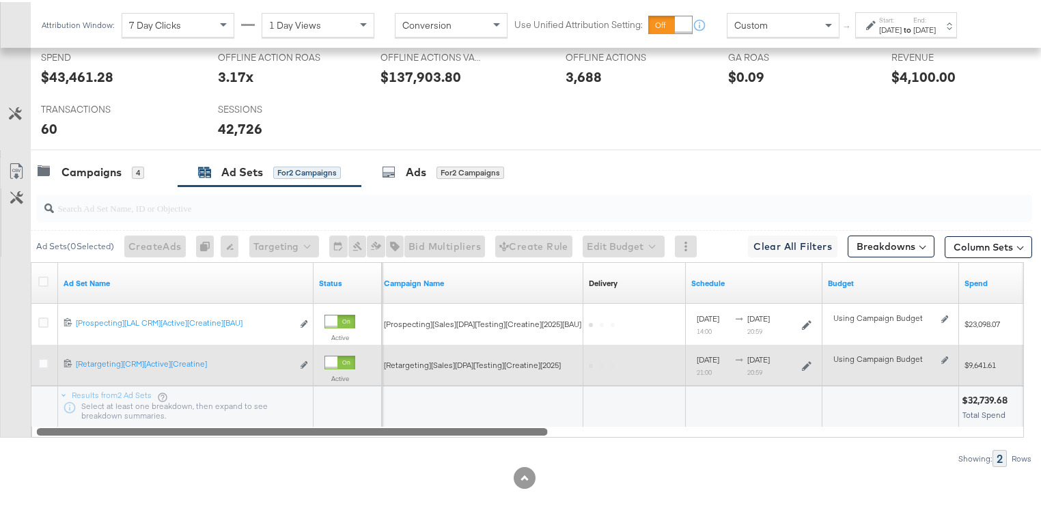
drag, startPoint x: 706, startPoint y: 428, endPoint x: 186, endPoint y: 376, distance: 522.4
click at [188, 377] on div "Ad Set Name Status Campaign Name Delivery Sorting Unavailable Schedule Budget S…" at bounding box center [527, 348] width 993 height 176
